Goal: Information Seeking & Learning: Learn about a topic

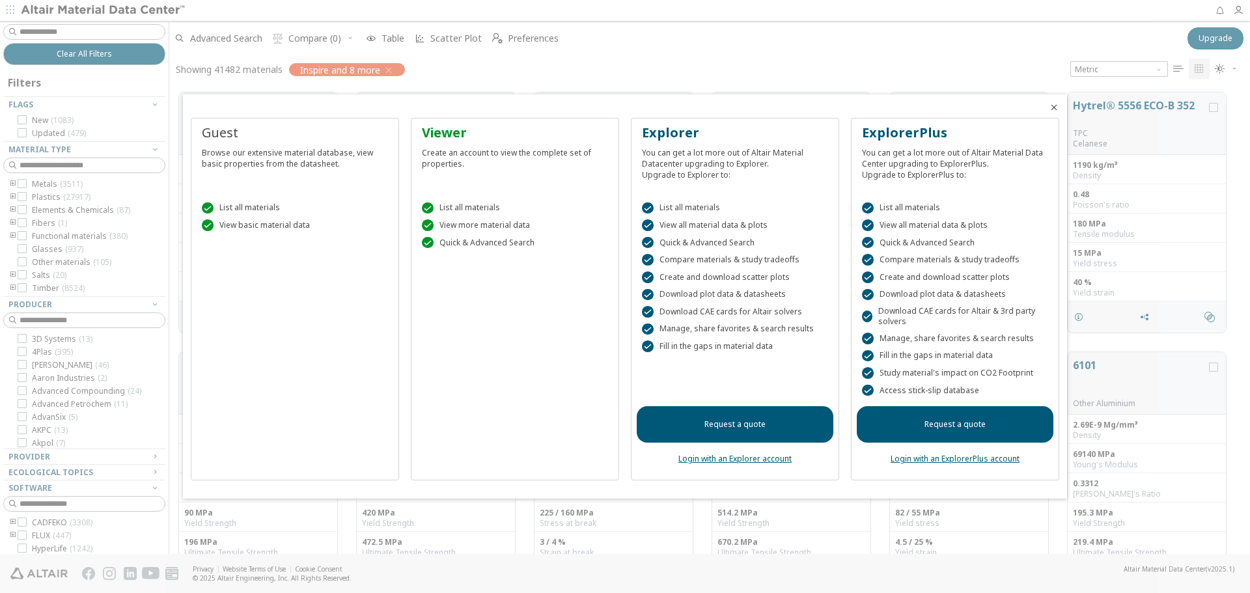
scroll to position [461, 1071]
click at [731, 424] on link "Request a quote" at bounding box center [735, 424] width 197 height 36
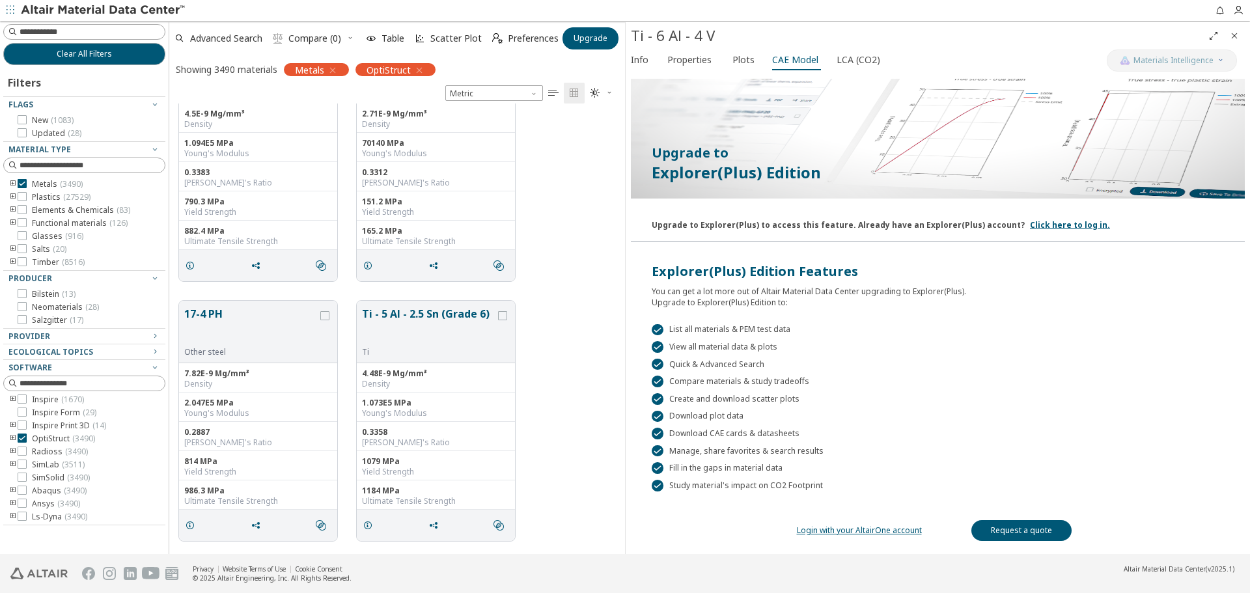
scroll to position [3445, 0]
click at [18, 180] on div at bounding box center [22, 183] width 9 height 9
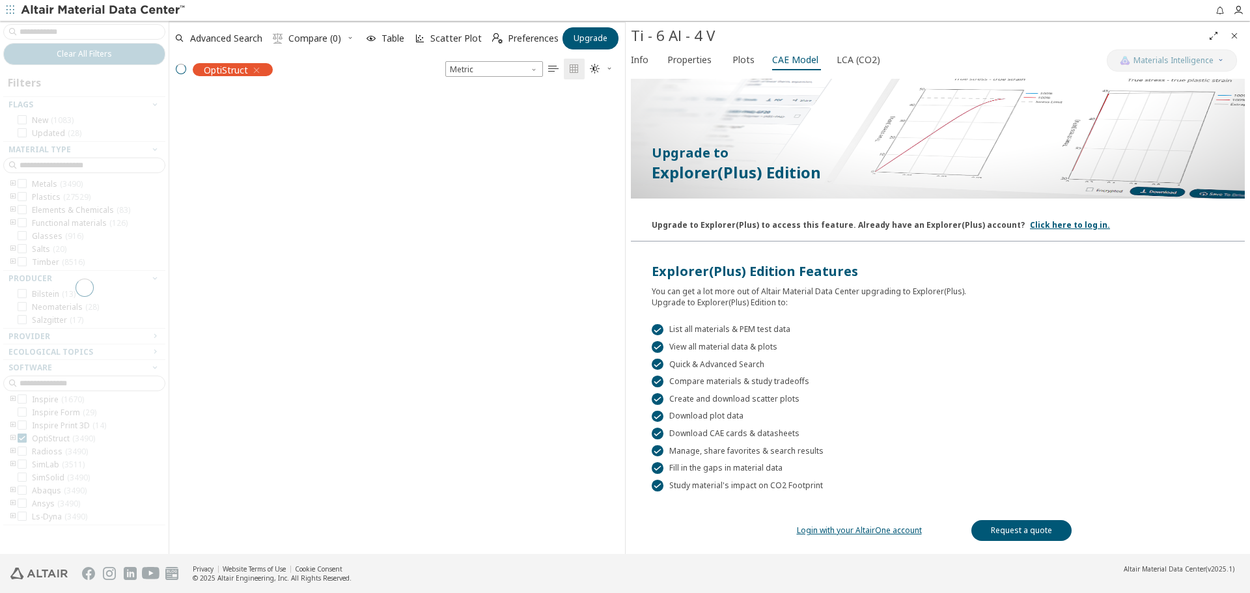
click at [314, 451] on div "grid" at bounding box center [397, 318] width 456 height 471
click at [439, 315] on div "grid" at bounding box center [397, 318] width 456 height 471
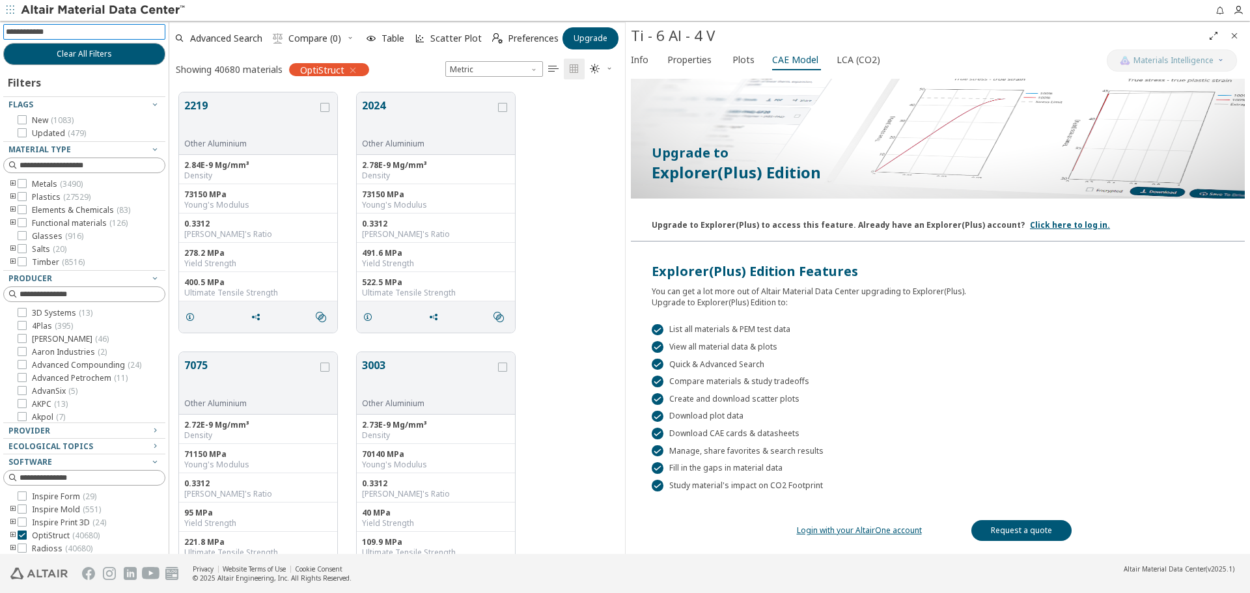
click at [24, 34] on input at bounding box center [85, 32] width 159 height 14
type input "*****"
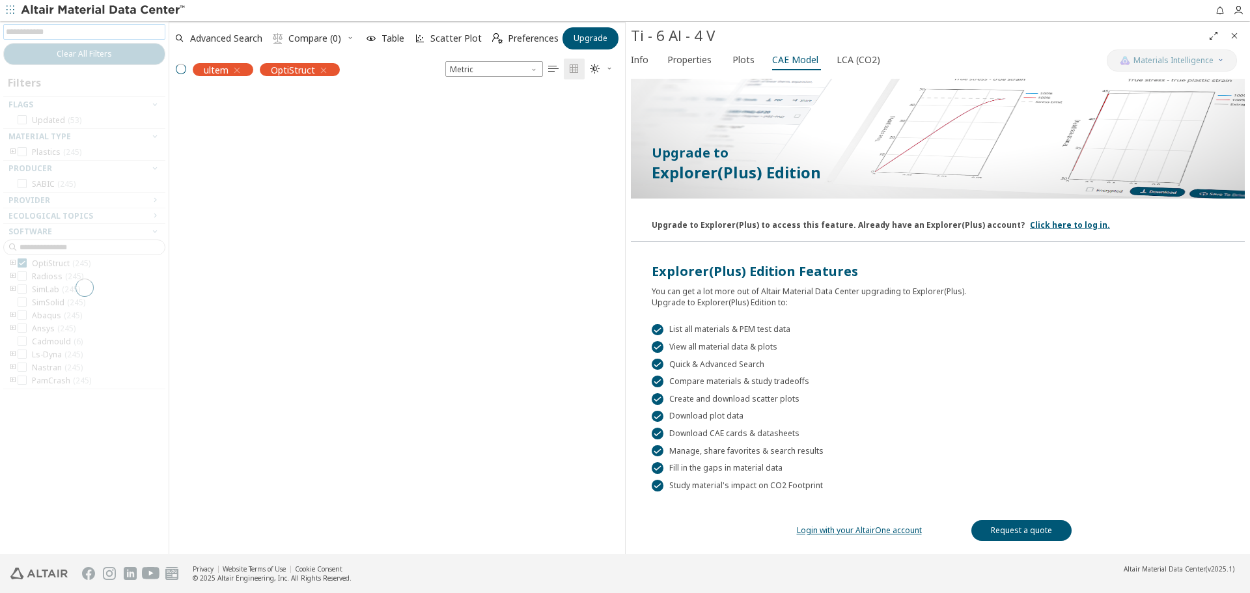
scroll to position [39, 0]
click at [331, 310] on div "grid" at bounding box center [397, 318] width 456 height 471
click at [331, 323] on div "grid" at bounding box center [397, 318] width 456 height 471
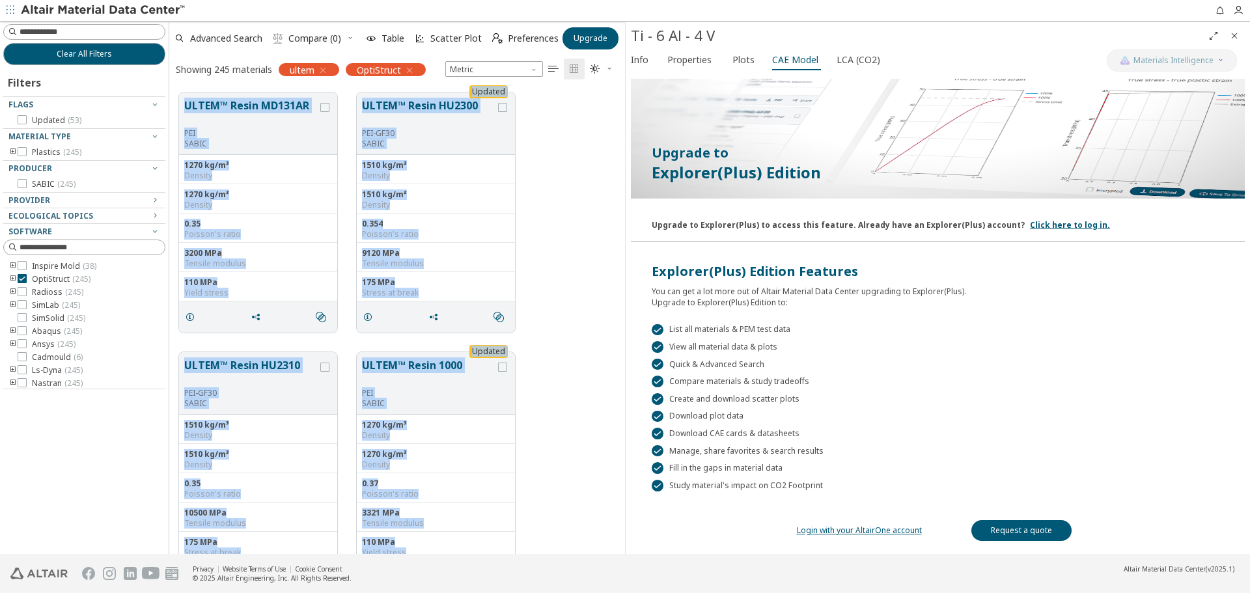
click at [331, 323] on div "ULTEM™ Resin MD131AR PEI SABIC 1270 kg/m³ Density 1270 kg/m³ Density 0.35 Poiss…" at bounding box center [397, 318] width 456 height 471
click at [570, 269] on div "ULTEM™ Resin MD131AR PEI SABIC 1270 kg/m³ Density 1270 kg/m³ Density 0.35 Poiss…" at bounding box center [397, 213] width 456 height 260
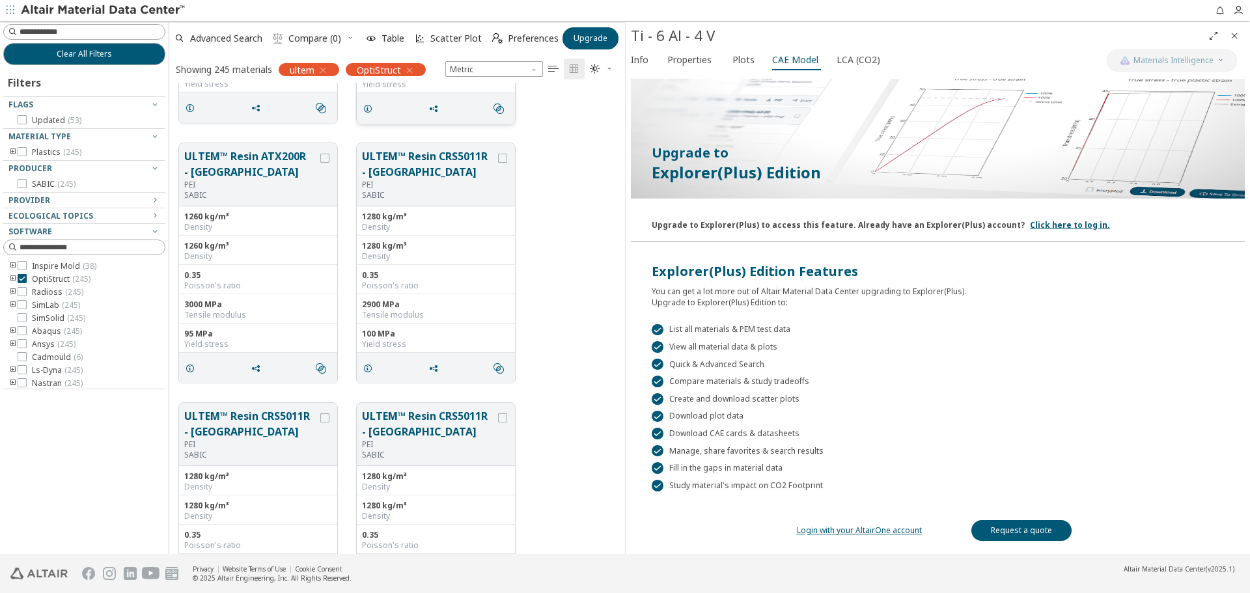
scroll to position [5923, 0]
click at [403, 167] on button "ULTEM™ Resin CRS5011R - Europe" at bounding box center [428, 163] width 133 height 31
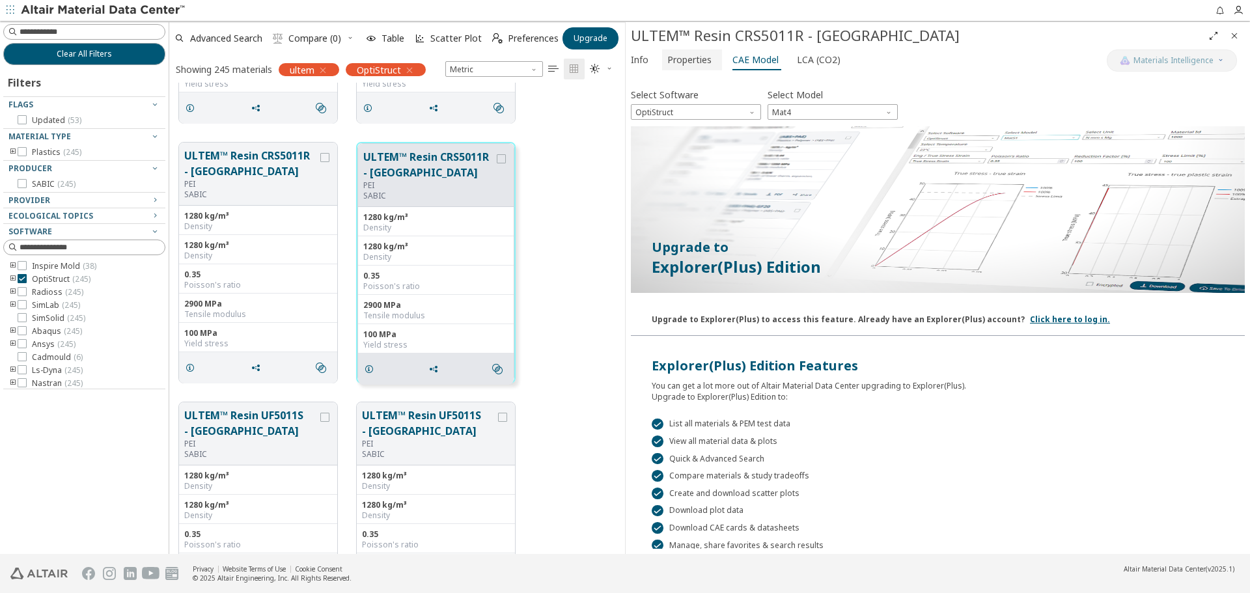
click at [682, 60] on span "Properties" at bounding box center [689, 59] width 44 height 21
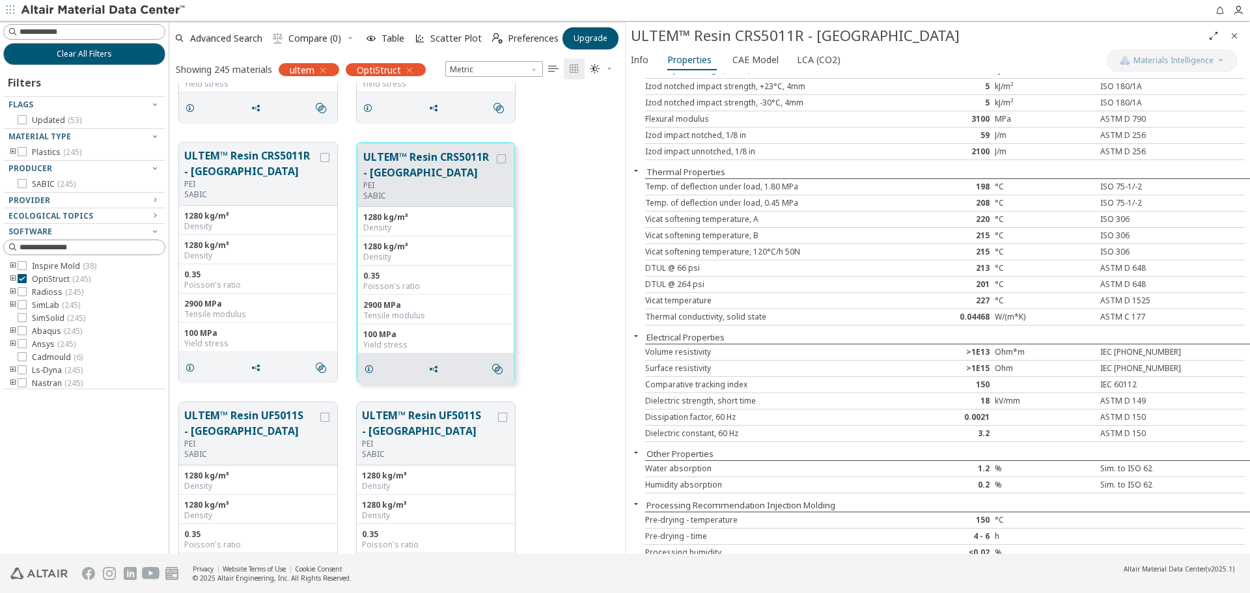
scroll to position [577, 0]
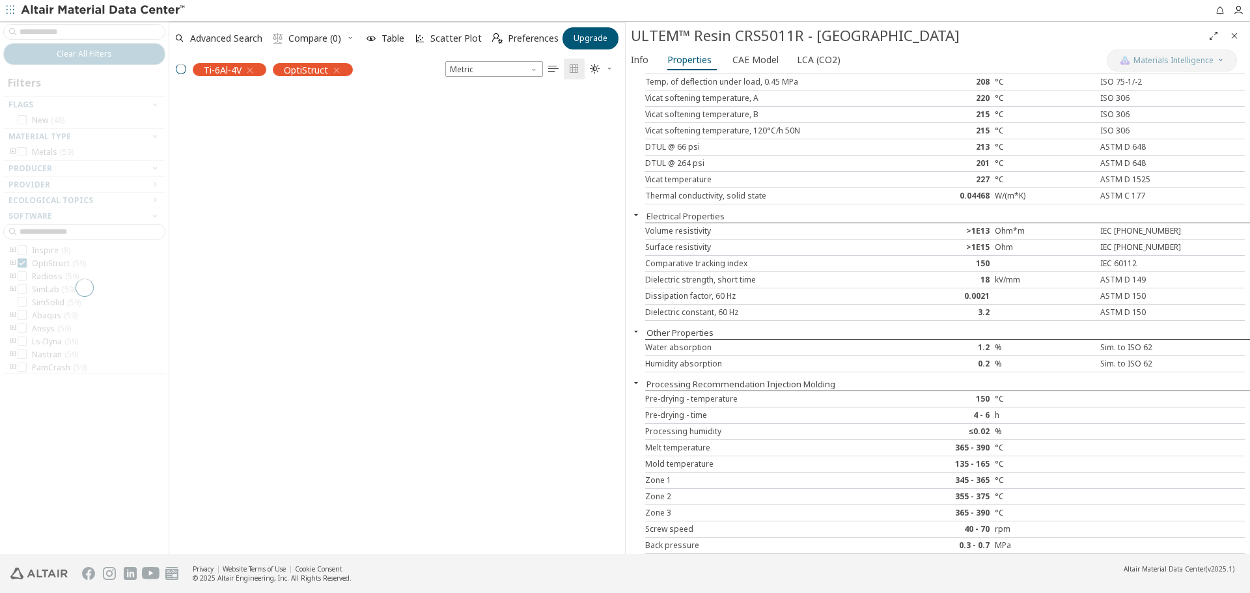
scroll to position [441, 446]
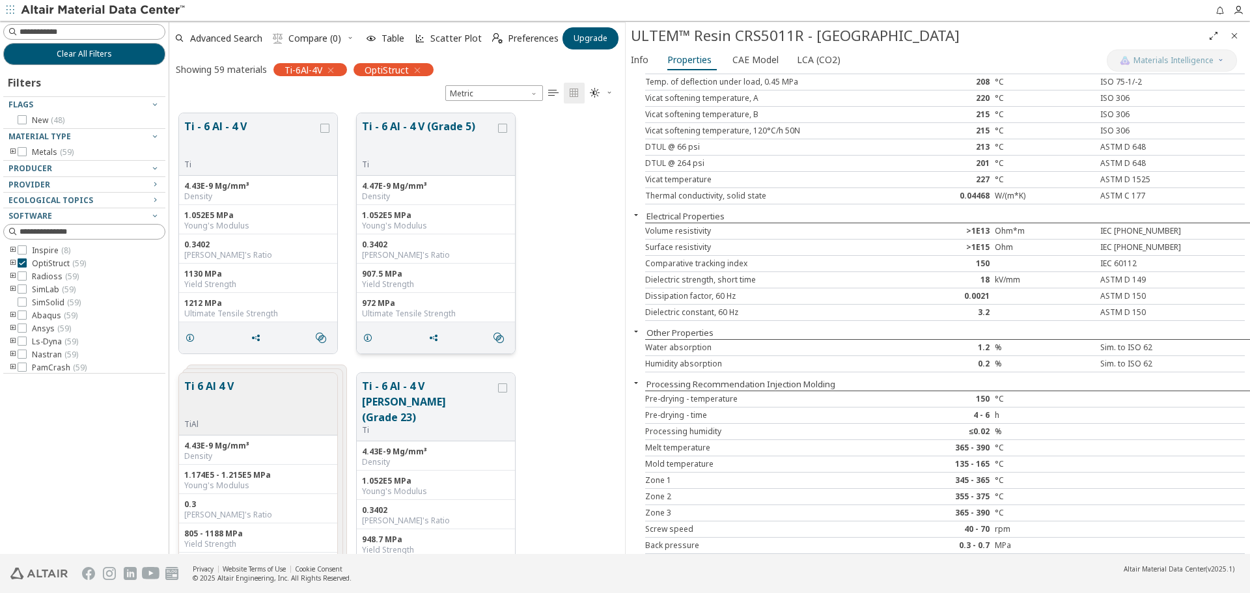
drag, startPoint x: 398, startPoint y: 131, endPoint x: 379, endPoint y: 140, distance: 21.0
click at [398, 131] on button "Ti - 6 Al - 4 V (Grade 5)" at bounding box center [428, 138] width 133 height 41
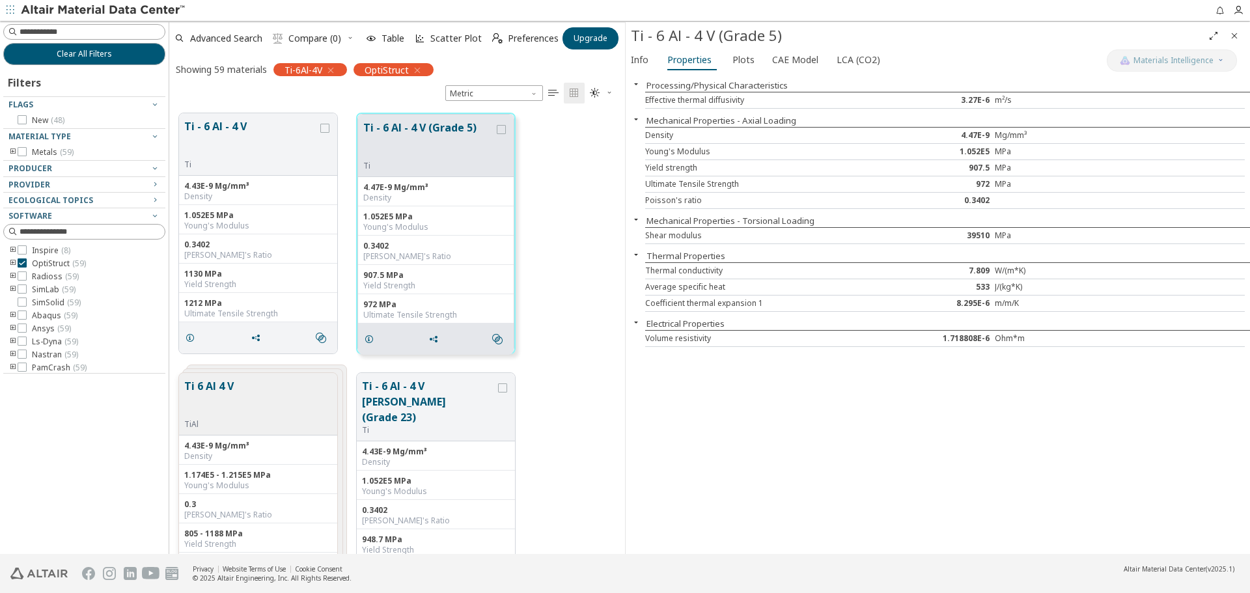
click at [637, 253] on icon "button" at bounding box center [636, 254] width 10 height 10
click at [730, 310] on div "Coefficient thermal expansion 1 8.295E-6 m/m/K" at bounding box center [944, 303] width 599 height 16
click at [757, 292] on div "Average specific heat 533 J/(kg*K)" at bounding box center [944, 287] width 599 height 16
click at [759, 294] on div "Average specific heat 533 J/(kg*K)" at bounding box center [944, 287] width 599 height 16
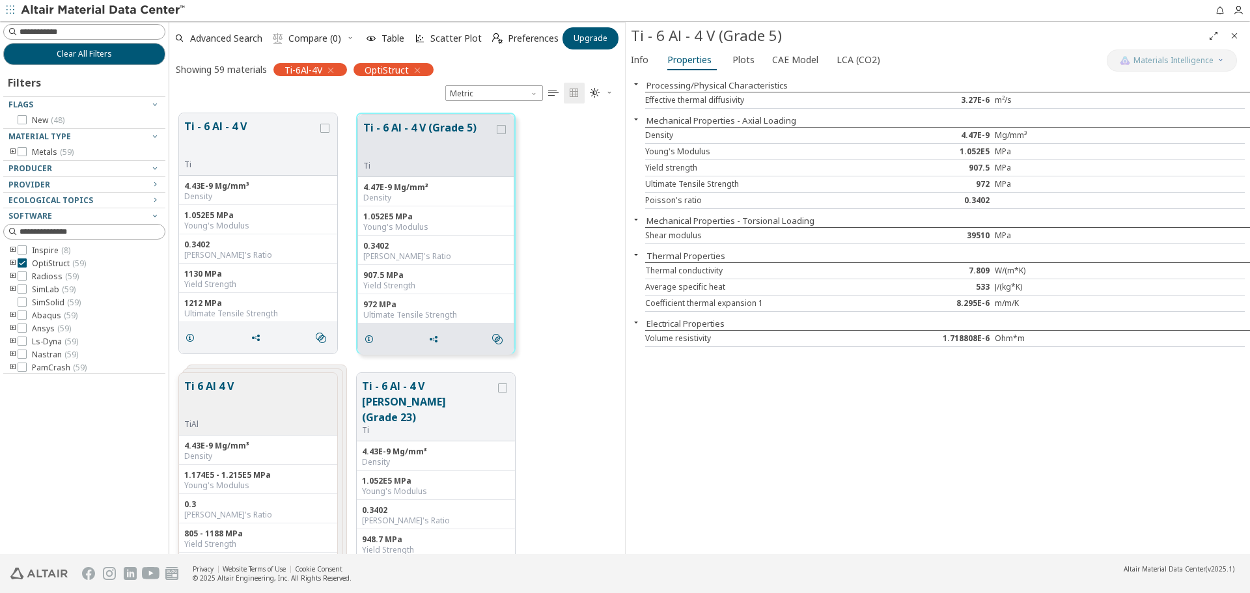
click at [760, 294] on div "Average specific heat 533 J/(kg*K)" at bounding box center [944, 287] width 599 height 16
click at [1108, 267] on div at bounding box center [1145, 271] width 100 height 10
click at [1051, 273] on div "W/(m*K)" at bounding box center [1045, 271] width 100 height 10
click at [633, 57] on span "Info" at bounding box center [640, 59] width 18 height 21
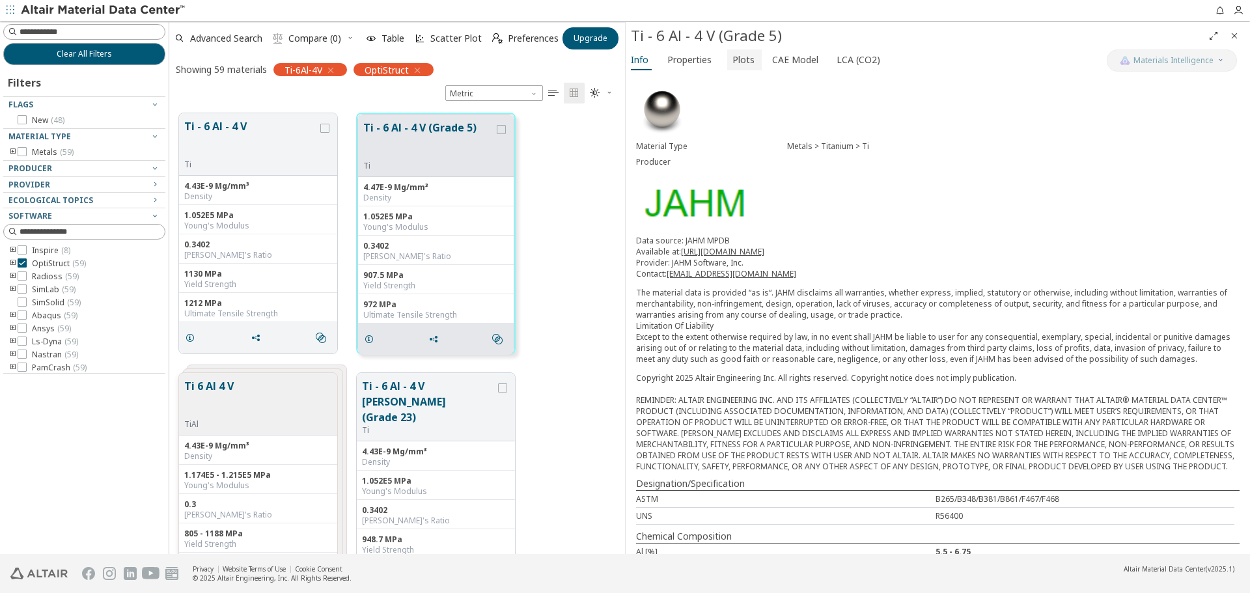
click at [741, 53] on span "Plots" at bounding box center [743, 59] width 22 height 21
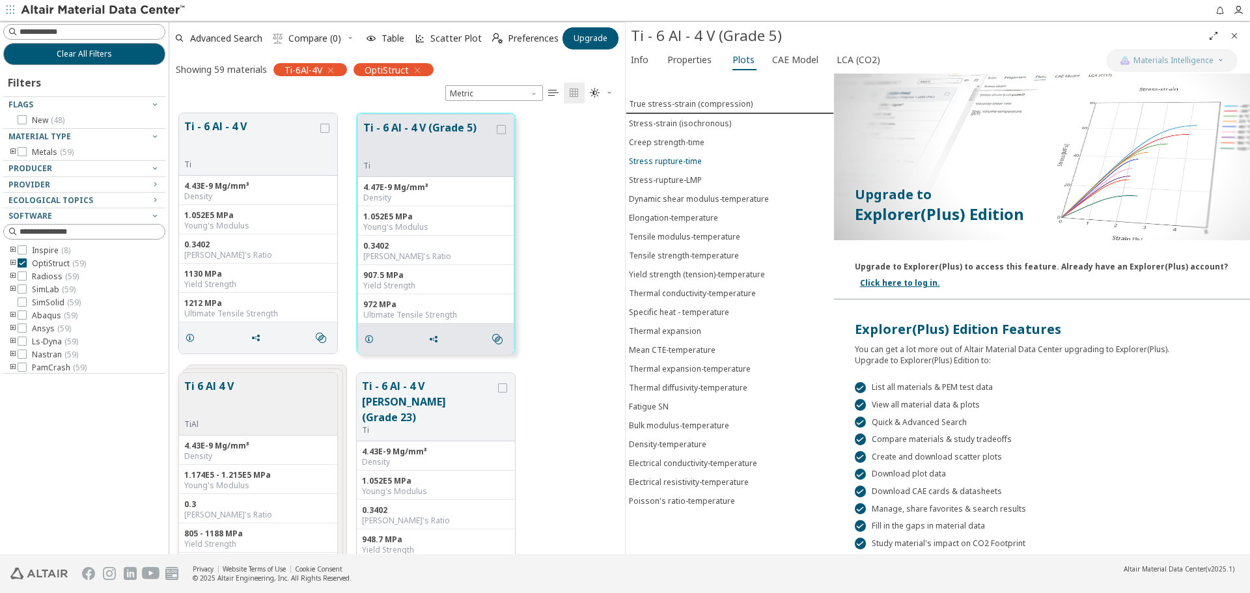
click at [659, 169] on button "Stress rupture-time" at bounding box center [729, 161] width 208 height 19
click at [657, 177] on div "Stress-rupture-LMP" at bounding box center [665, 179] width 73 height 11
click at [661, 110] on button "True stress-strain (compression)" at bounding box center [729, 103] width 208 height 19
click at [674, 178] on div "Stress-rupture-LMP" at bounding box center [665, 179] width 73 height 11
click at [686, 243] on button "Tensile modulus-temperature" at bounding box center [729, 236] width 208 height 19
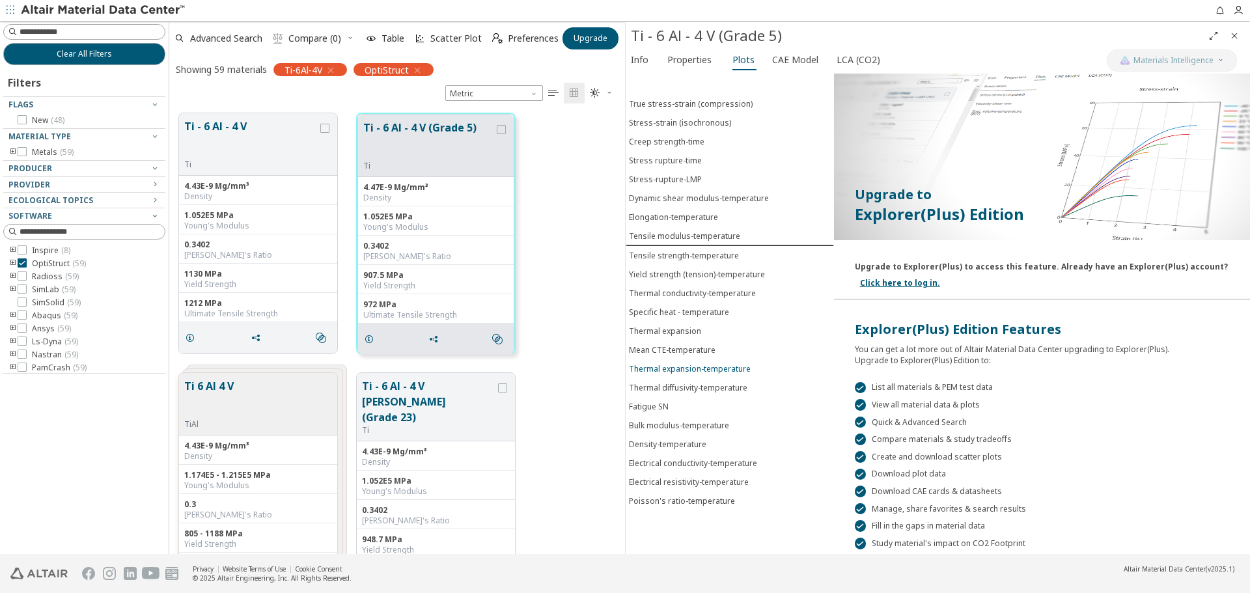
drag, startPoint x: 687, startPoint y: 305, endPoint x: 666, endPoint y: 364, distance: 62.6
click at [687, 308] on button "Specific heat - temperature" at bounding box center [729, 312] width 208 height 19
click at [663, 364] on div "Thermal expansion-temperature" at bounding box center [690, 368] width 122 height 11
click at [648, 385] on div "Thermal diffusivity-temperature" at bounding box center [688, 387] width 118 height 11
click at [663, 368] on div "Thermal expansion-temperature" at bounding box center [690, 368] width 122 height 11
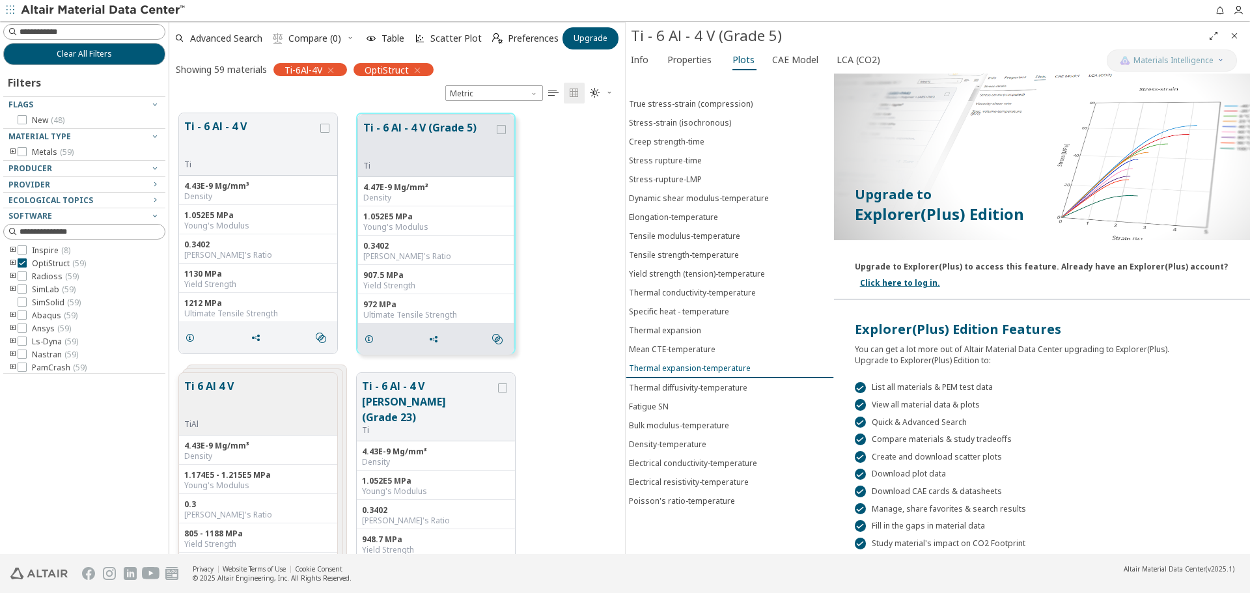
click at [668, 365] on div "Thermal expansion-temperature" at bounding box center [690, 368] width 122 height 11
click at [681, 349] on div "Mean CTE-temperature" at bounding box center [672, 349] width 87 height 11
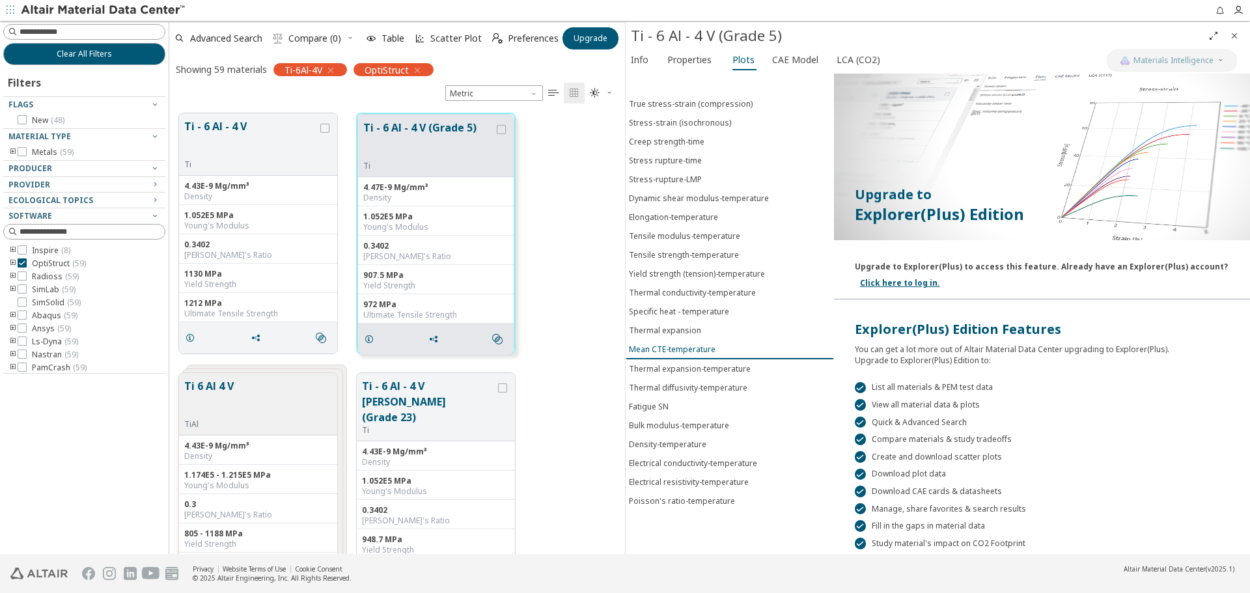
click at [681, 349] on div "Mean CTE-temperature" at bounding box center [672, 349] width 87 height 11
click at [715, 367] on div "Thermal expansion-temperature" at bounding box center [690, 368] width 122 height 11
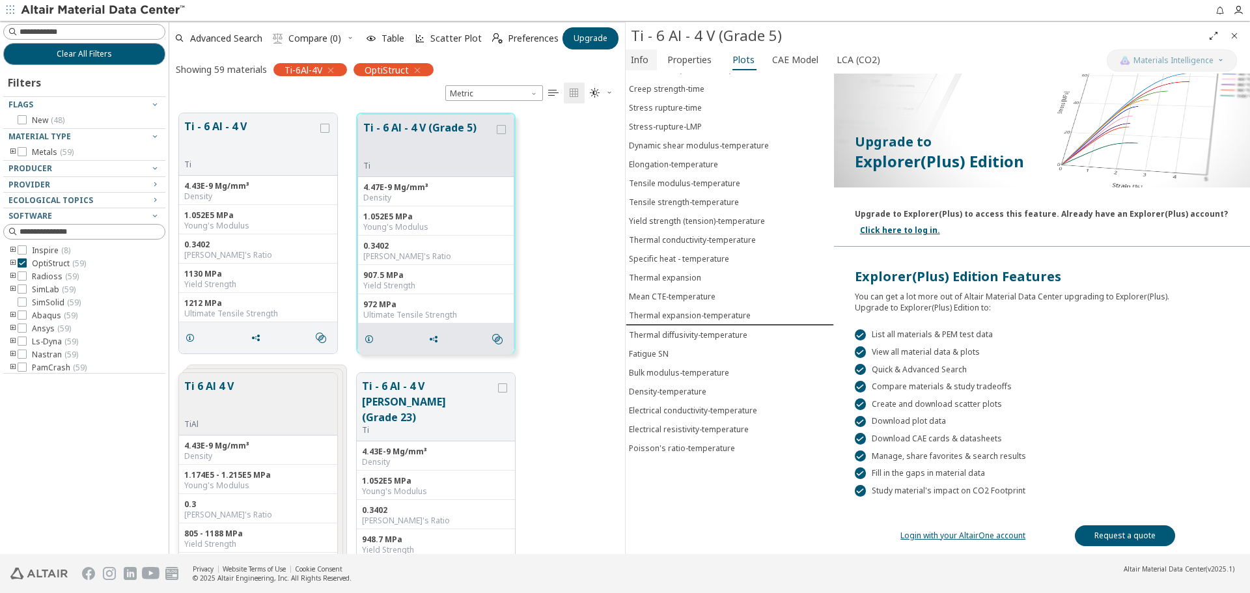
click at [636, 54] on span "Info" at bounding box center [640, 59] width 18 height 21
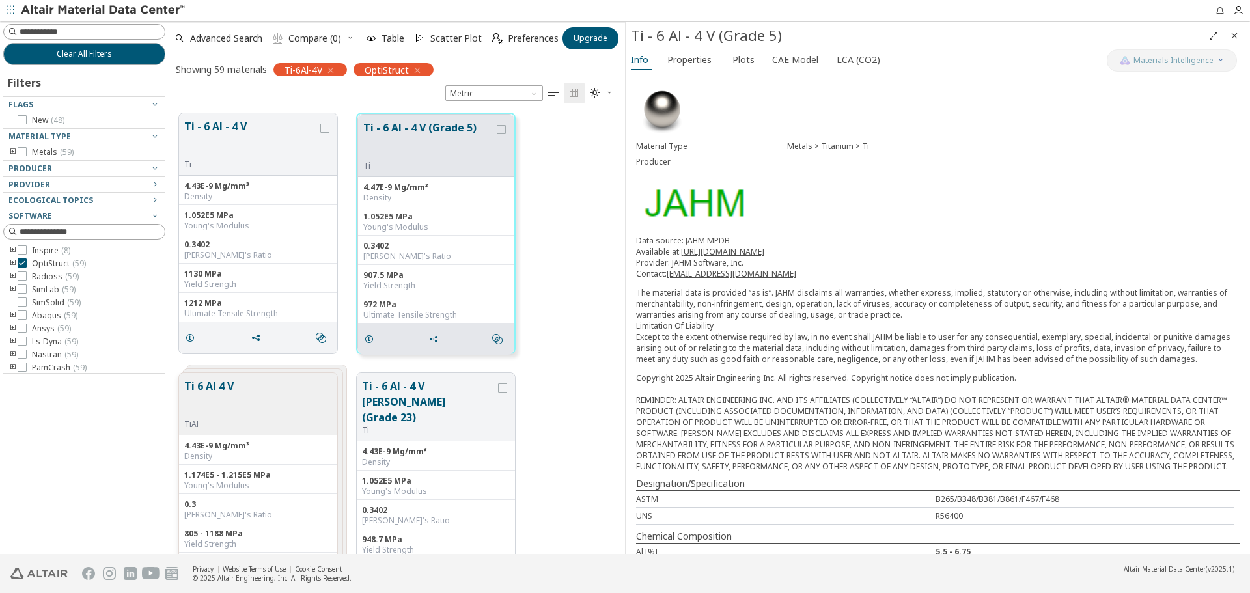
scroll to position [130, 0]
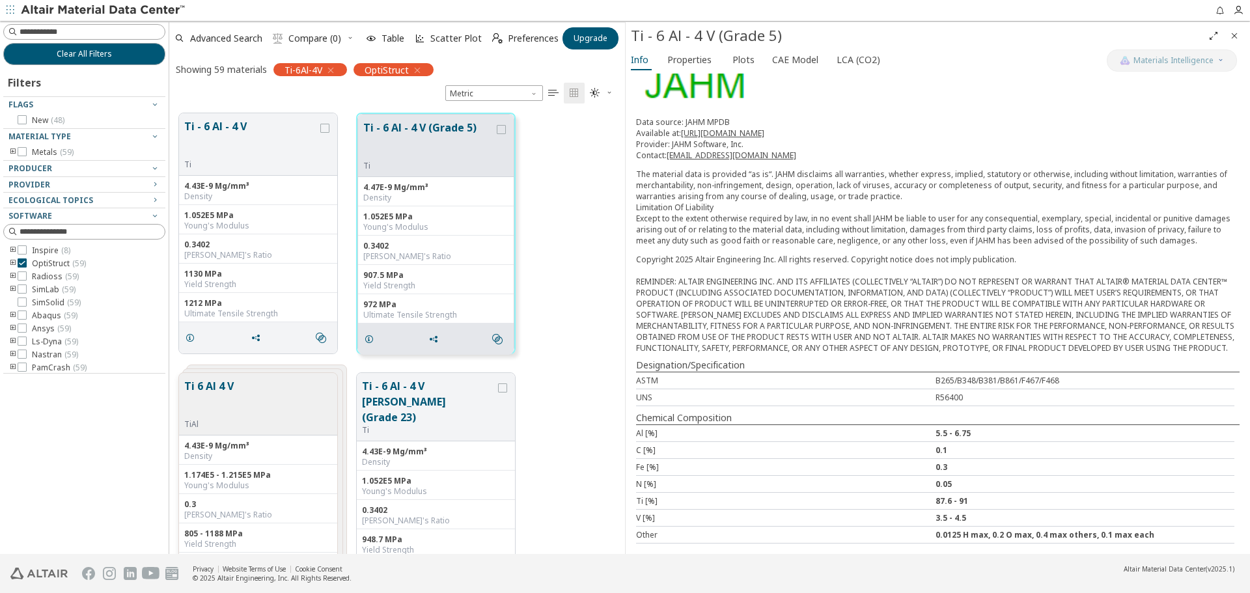
click at [676, 527] on div "Other 0.0125 H max, 0.2 O max, 0.4 max others, 0.1 max each" at bounding box center [935, 535] width 598 height 17
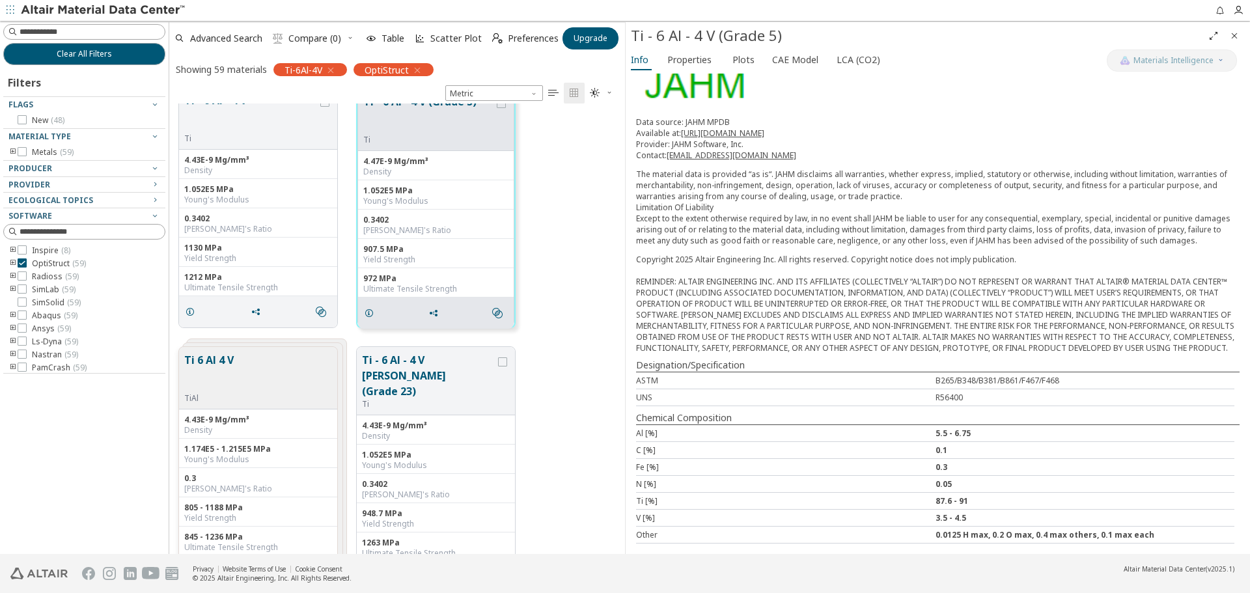
scroll to position [0, 0]
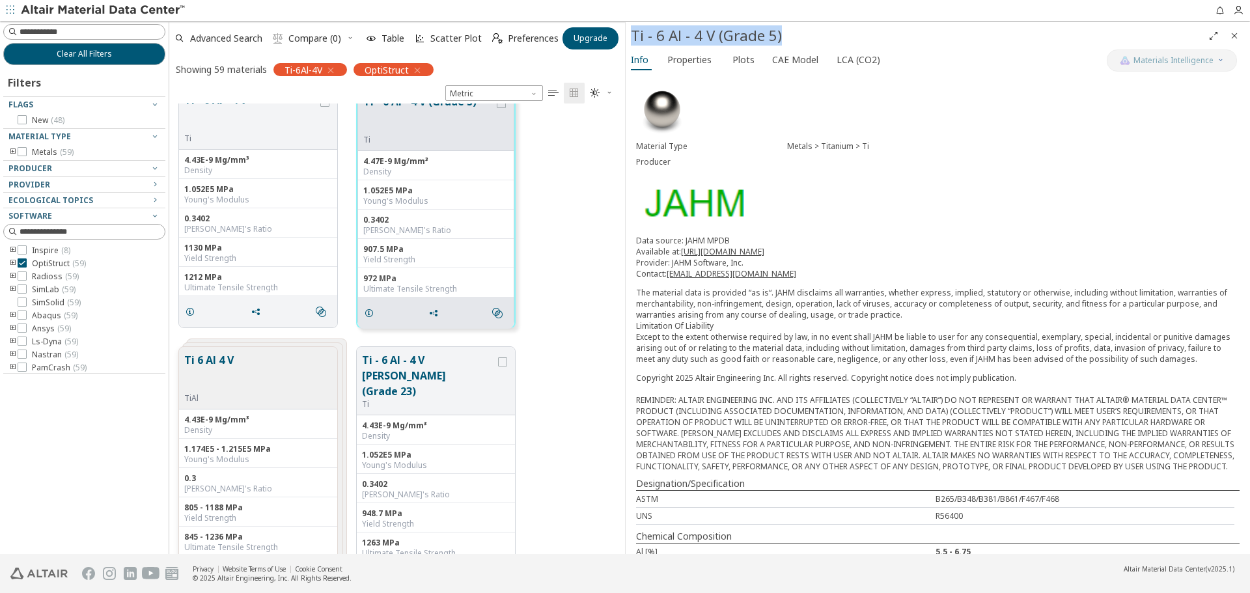
drag, startPoint x: 790, startPoint y: 32, endPoint x: 633, endPoint y: 29, distance: 156.2
click at [633, 29] on div "Ti - 6 Al - 4 V (Grade 5)" at bounding box center [917, 35] width 572 height 21
copy div "Ti - 6 Al - 4 V (Grade 5)"
click at [740, 56] on span "Plots" at bounding box center [743, 59] width 22 height 21
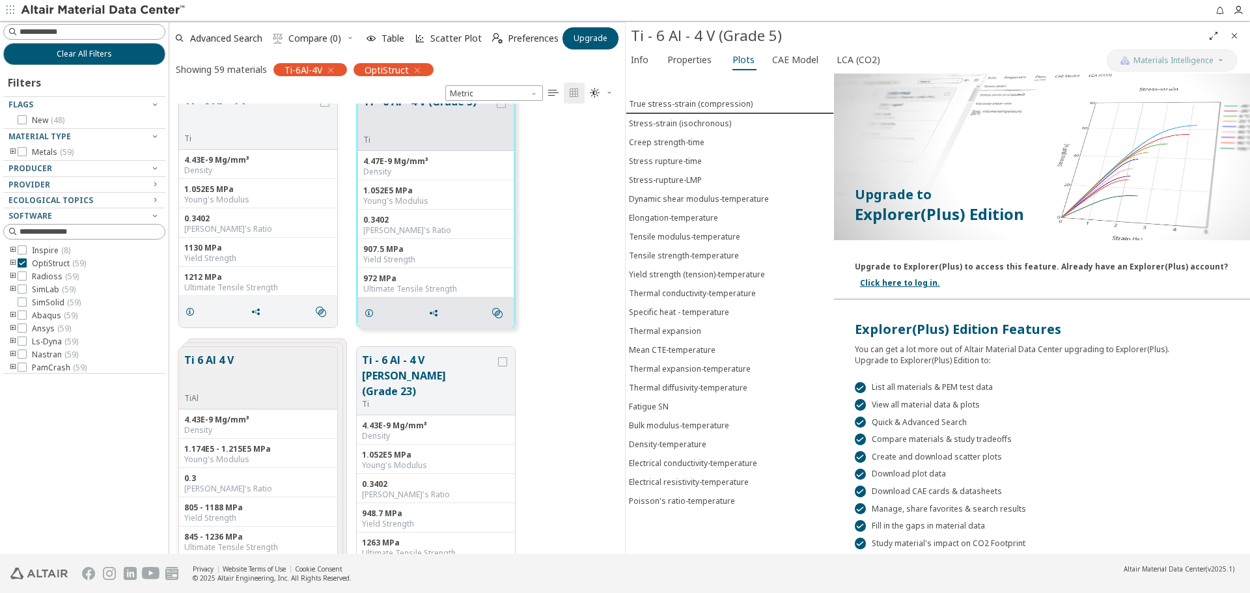
click at [1042, 262] on div "Upgrade to Explorer(Plus) to access this feature. Already have an Explorer(Plus…" at bounding box center [1041, 264] width 373 height 16
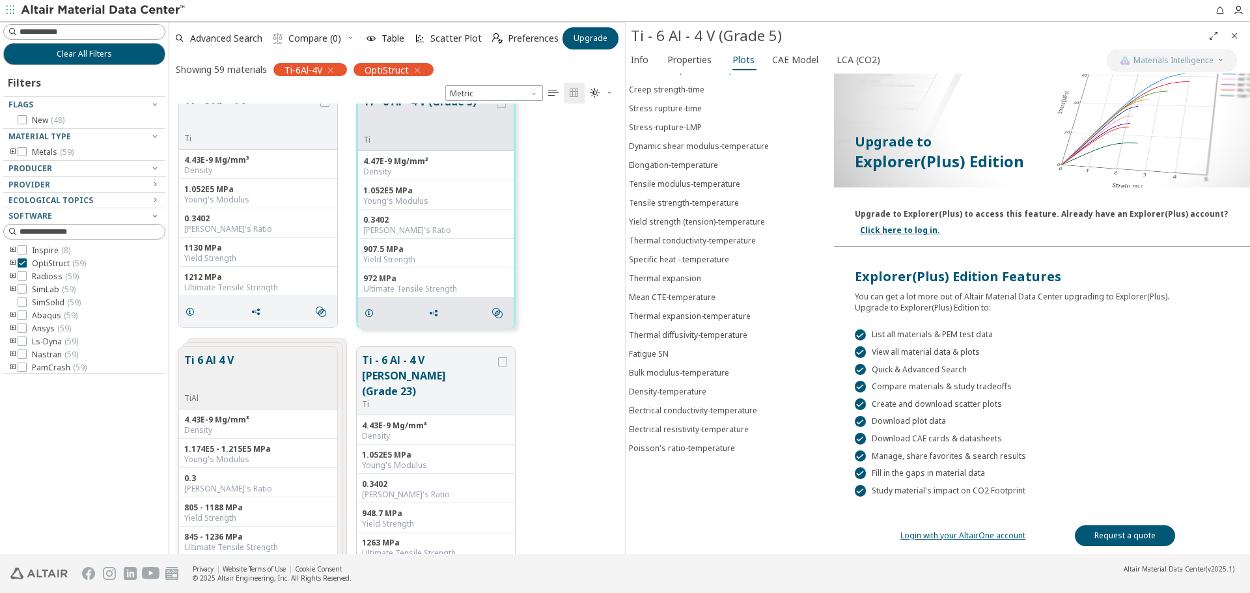
click at [683, 525] on div "True stress-strain (compression) Stress-strain (isochronous) Creep strength-tim…" at bounding box center [937, 314] width 624 height 480
